Goal: Transaction & Acquisition: Purchase product/service

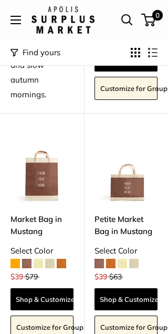
scroll to position [330, 0]
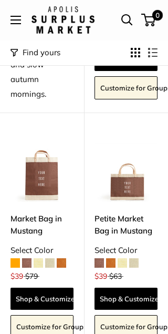
click at [51, 197] on img at bounding box center [42, 170] width 63 height 63
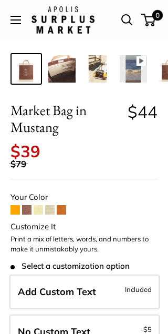
scroll to position [165, 0]
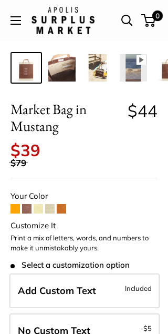
click at [69, 285] on span "Add Custom Text" at bounding box center [57, 291] width 78 height 12
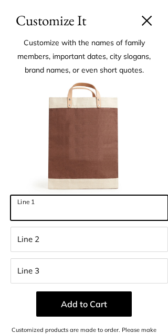
click at [63, 213] on input "Line 1" at bounding box center [90, 207] width 158 height 25
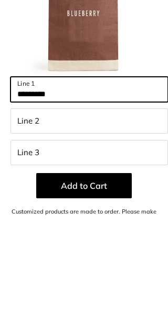
type input "*********"
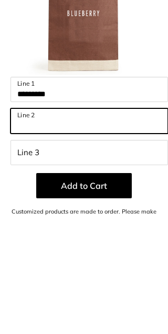
click at [77, 227] on input "Line 2" at bounding box center [90, 239] width 158 height 25
type input "*****"
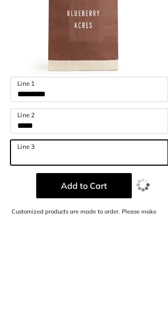
click at [95, 258] on input "Line 3" at bounding box center [90, 270] width 158 height 25
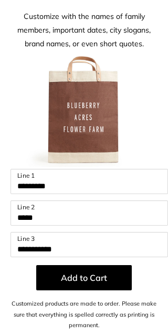
scroll to position [26, 0]
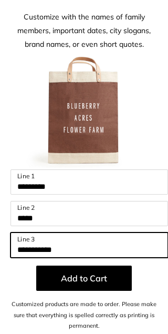
type input "**********"
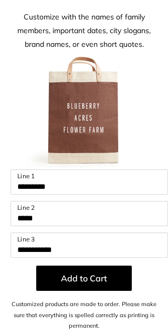
click at [95, 284] on button "Add to Cart" at bounding box center [84, 278] width 96 height 25
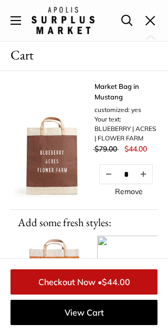
click at [152, 169] on button "Increase quantity by 1" at bounding box center [144, 173] width 18 height 19
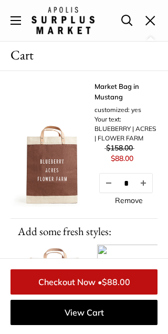
click at [150, 184] on button "Increase quantity by 1" at bounding box center [144, 182] width 18 height 19
click at [150, 174] on button "Increase quantity by 1" at bounding box center [144, 182] width 18 height 19
click at [111, 278] on span "$176.00" at bounding box center [116, 281] width 34 height 11
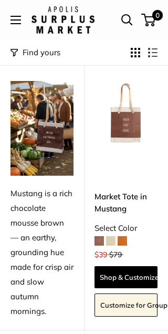
scroll to position [114, 0]
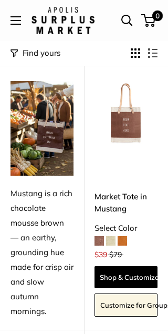
click at [113, 242] on span at bounding box center [110, 240] width 9 height 9
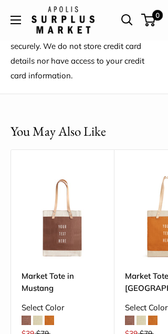
scroll to position [1221, 0]
click at [152, 270] on link "Market Tote in [GEOGRAPHIC_DATA]" at bounding box center [166, 282] width 83 height 25
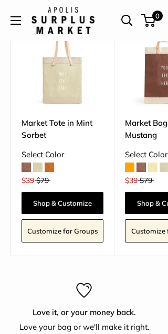
click at [21, 22] on button "Open menu" at bounding box center [16, 20] width 11 height 8
